Goal: Check status: Check status

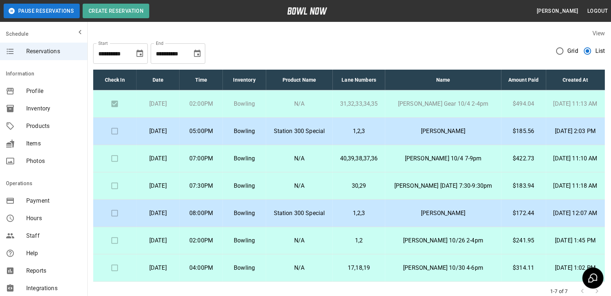
click at [474, 227] on td "[PERSON_NAME]" at bounding box center [443, 213] width 116 height 27
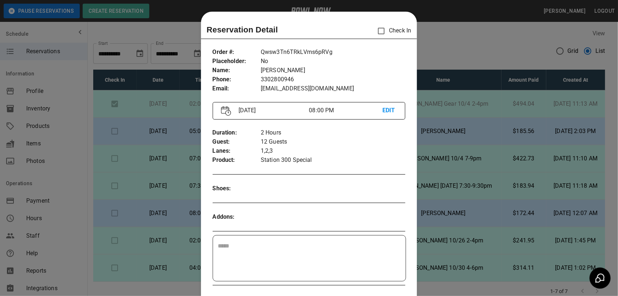
scroll to position [12, 0]
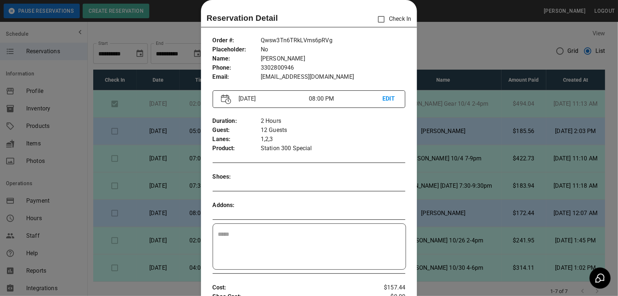
click at [456, 43] on div at bounding box center [309, 148] width 618 height 296
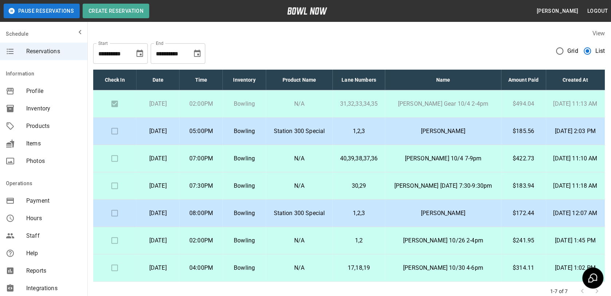
click at [298, 134] on p "Station 300 Special" at bounding box center [299, 131] width 55 height 9
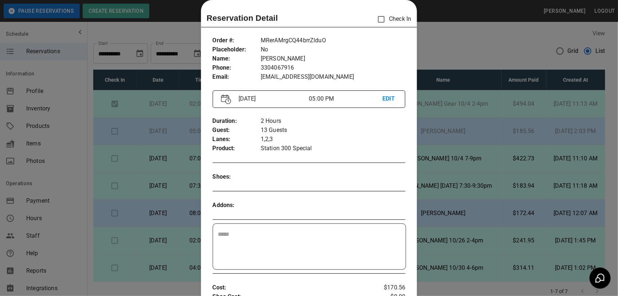
click at [489, 141] on div at bounding box center [309, 148] width 618 height 296
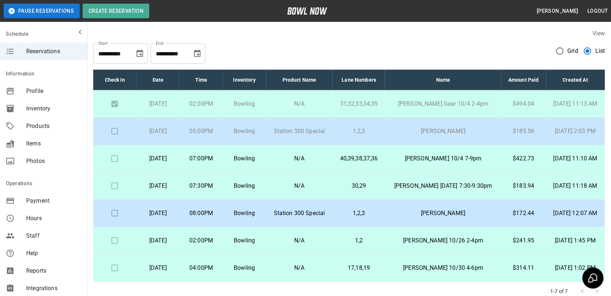
click at [473, 135] on p "[PERSON_NAME]" at bounding box center [443, 131] width 104 height 9
